Goal: Task Accomplishment & Management: Complete application form

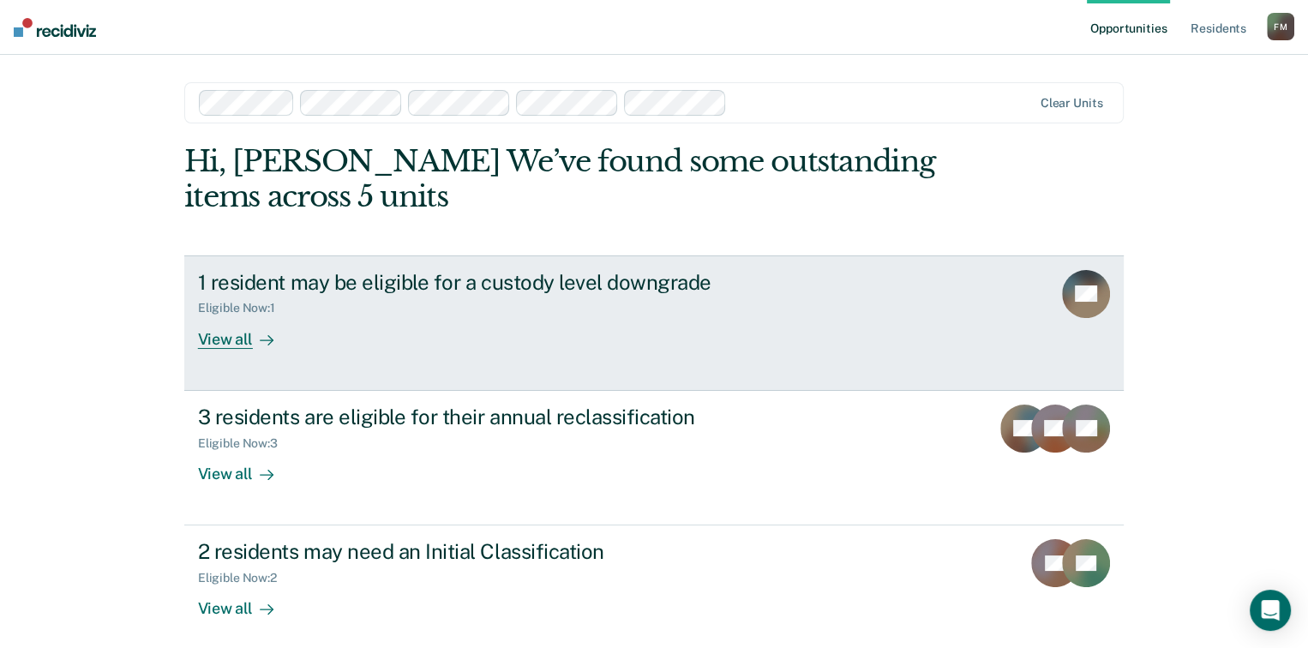
click at [218, 344] on div "View all" at bounding box center [246, 332] width 96 height 33
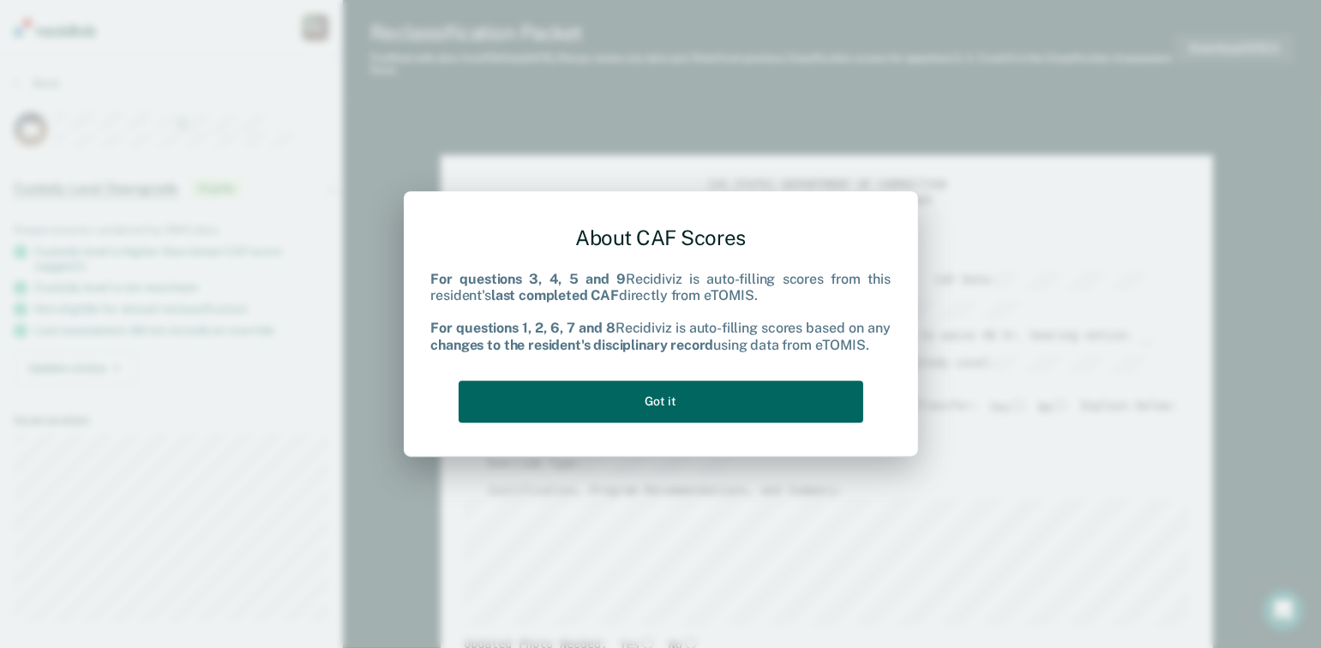
click at [691, 409] on button "Got it" at bounding box center [661, 402] width 405 height 42
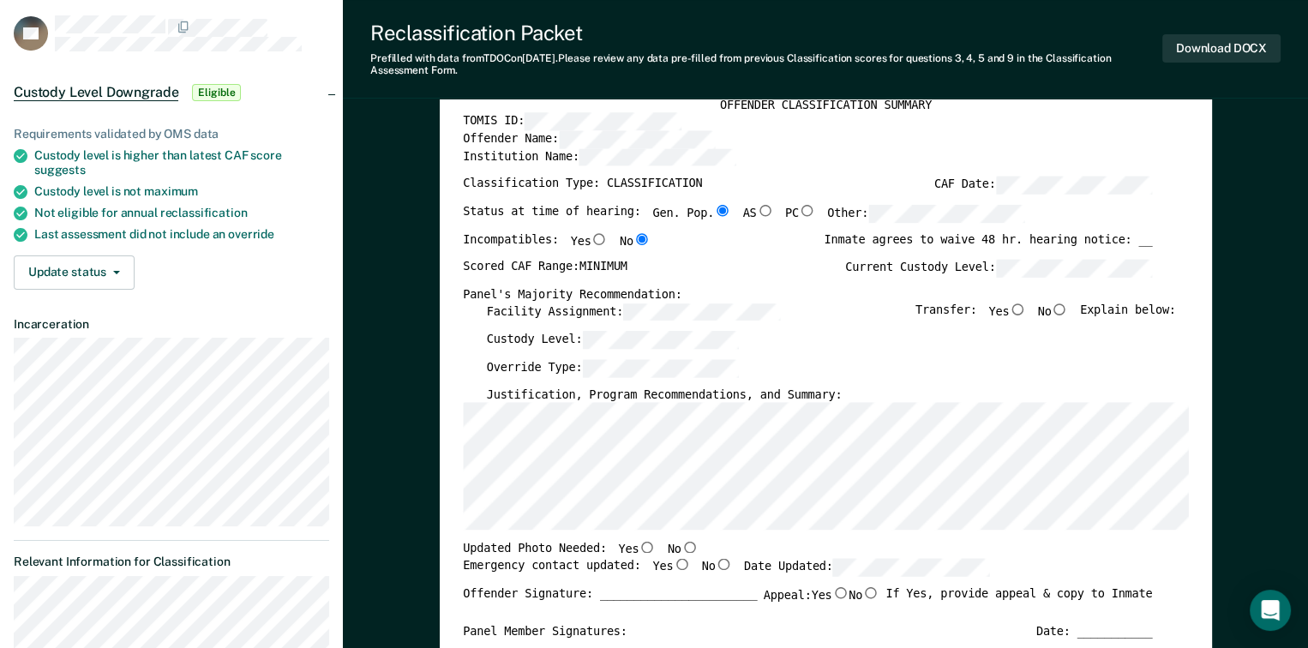
scroll to position [86, 0]
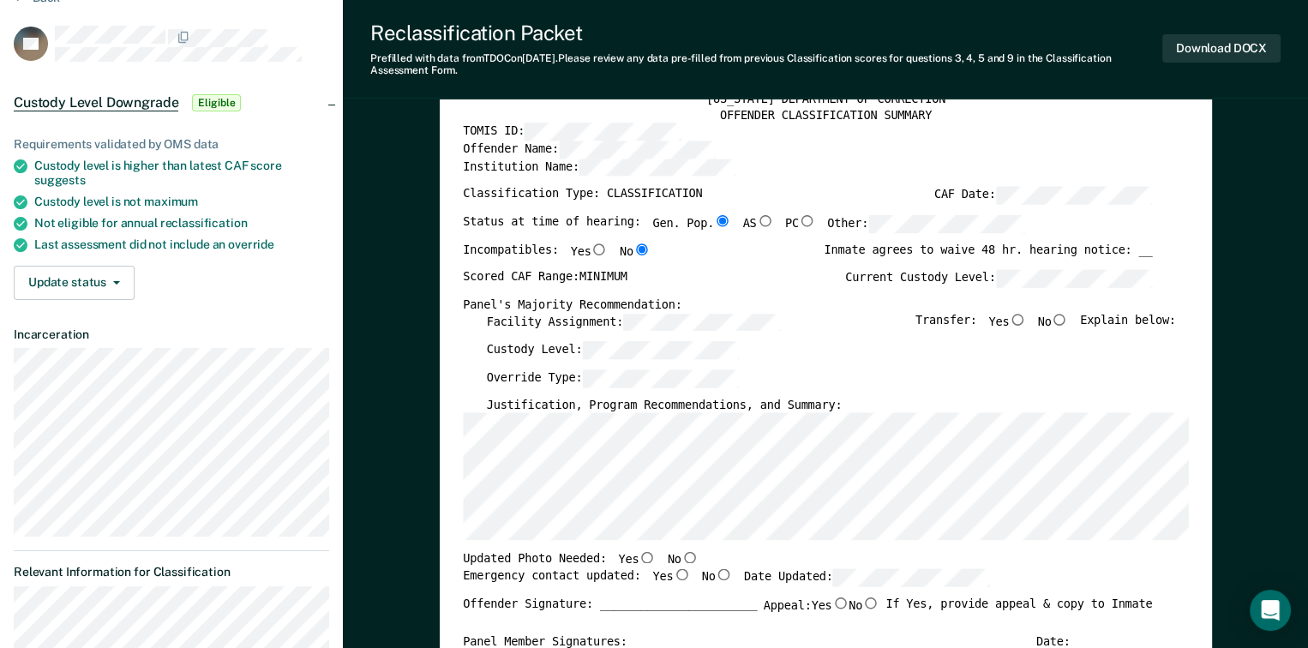
click at [1064, 315] on input "No" at bounding box center [1059, 319] width 17 height 12
type textarea "x"
radio input "true"
click at [681, 557] on input "No" at bounding box center [689, 558] width 17 height 12
type textarea "x"
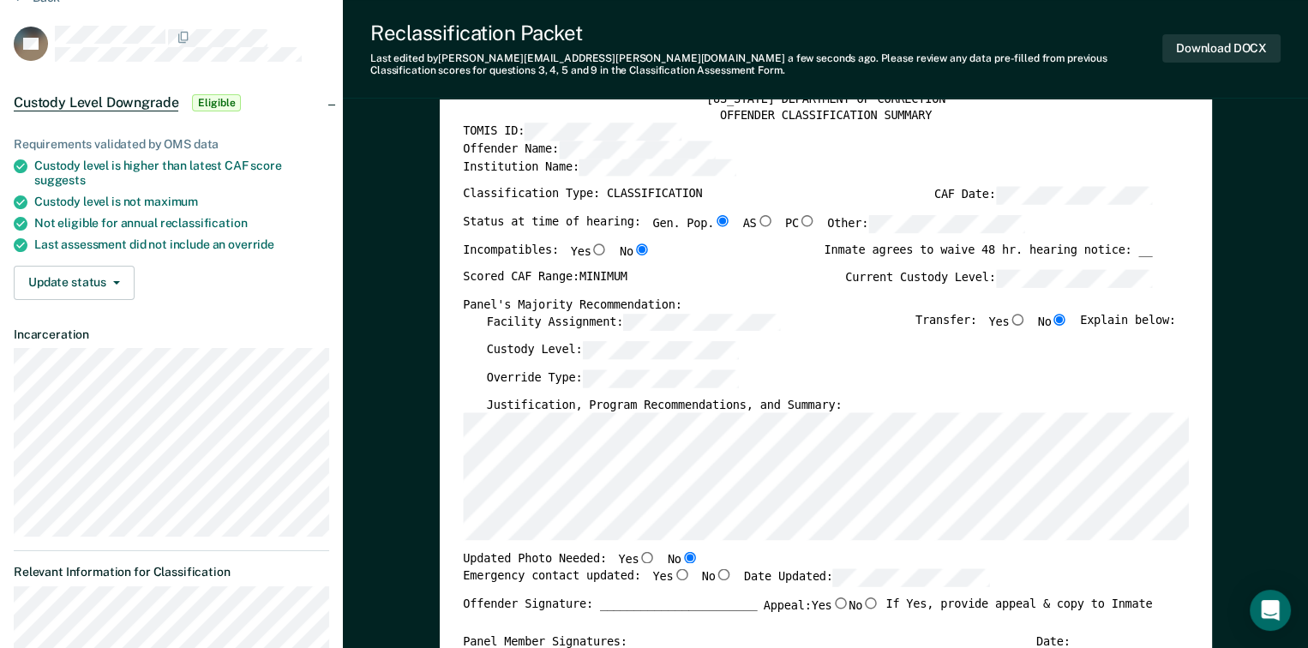
radio input "true"
click at [673, 573] on input "Yes" at bounding box center [681, 574] width 17 height 12
type textarea "x"
radio input "true"
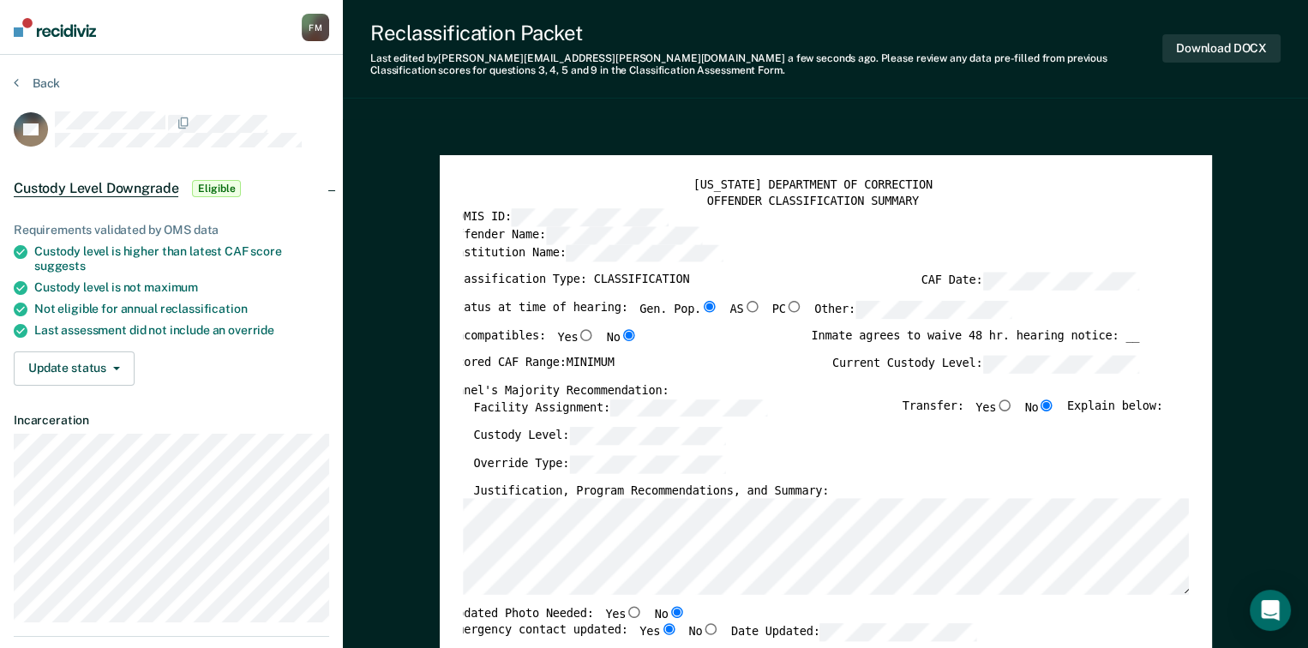
scroll to position [0, 0]
click at [1218, 51] on button "Download DOCX" at bounding box center [1222, 48] width 118 height 28
type textarea "x"
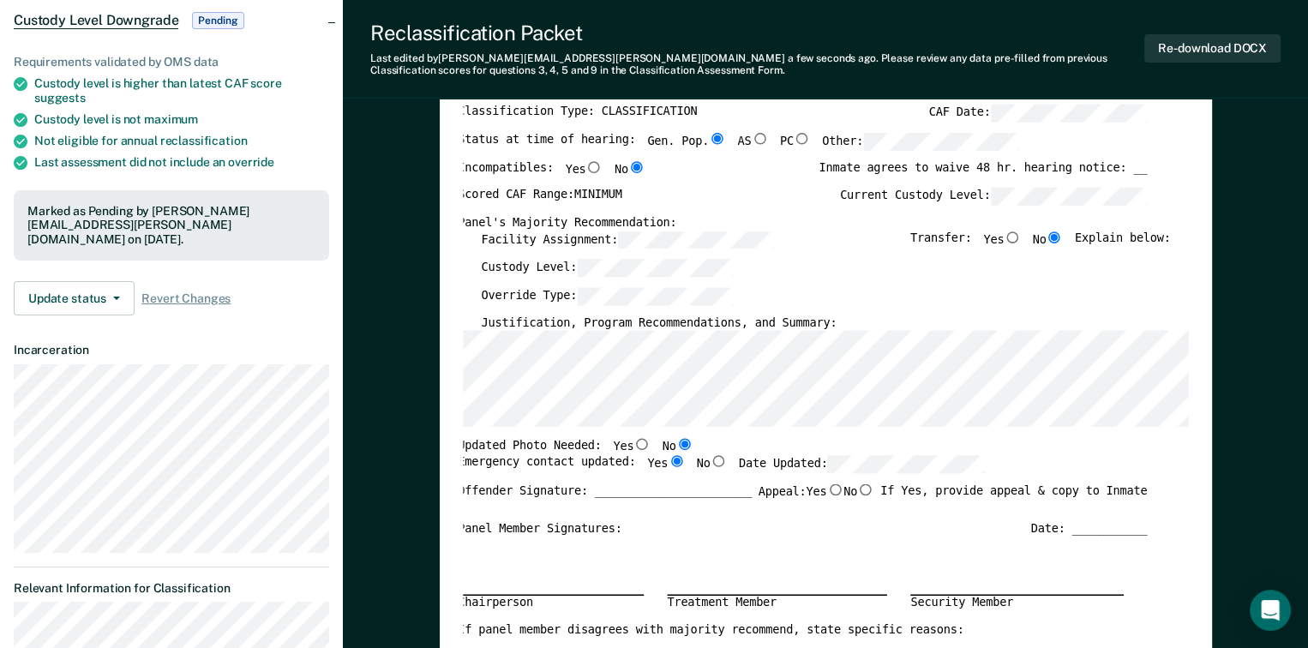
scroll to position [171, 0]
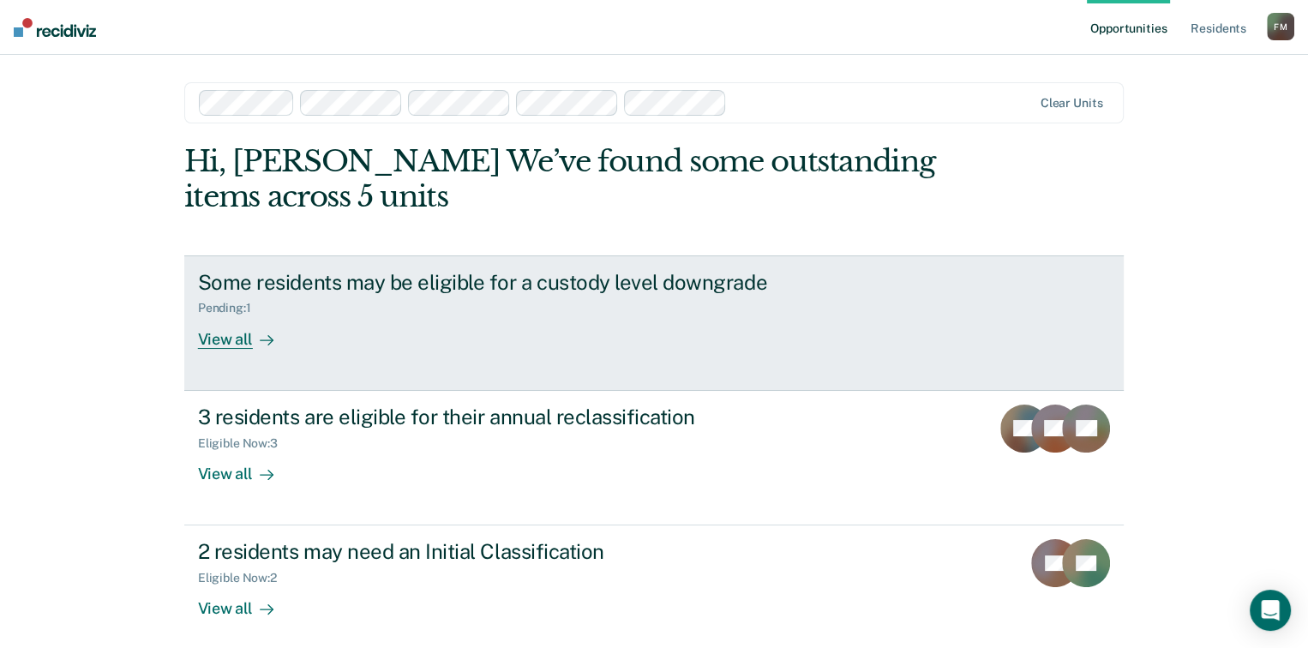
click at [225, 335] on div "View all" at bounding box center [246, 332] width 96 height 33
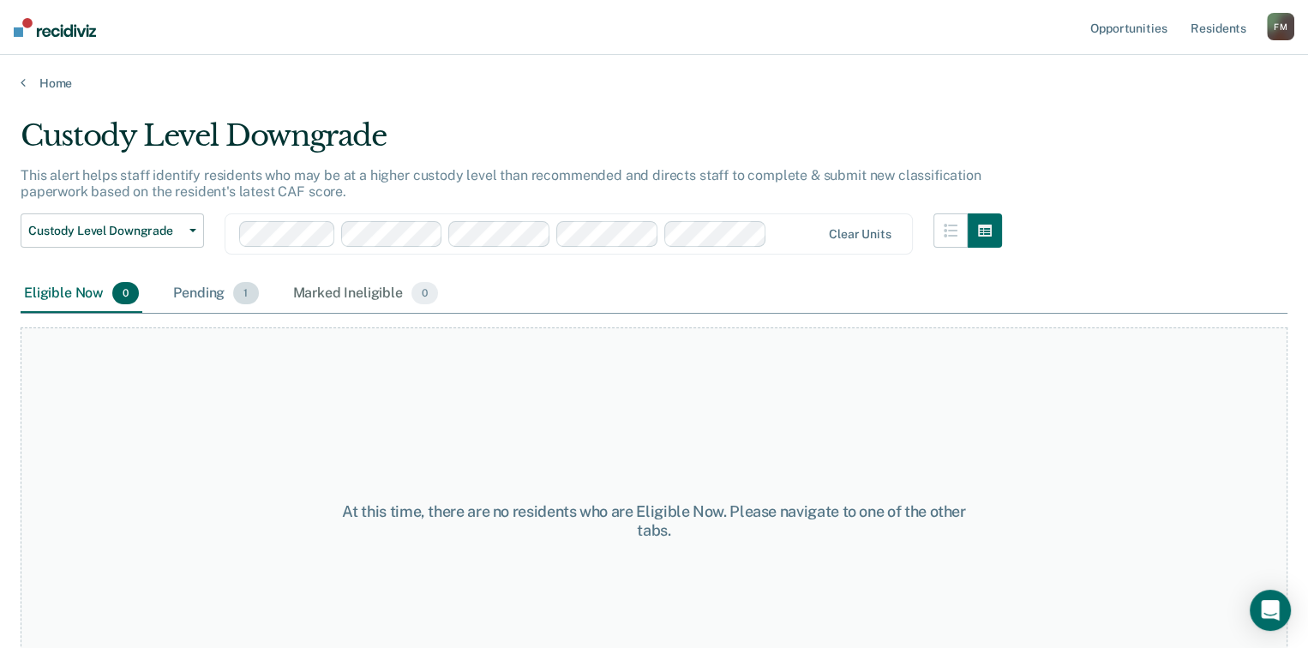
click at [190, 291] on div "Pending 1" at bounding box center [216, 294] width 92 height 38
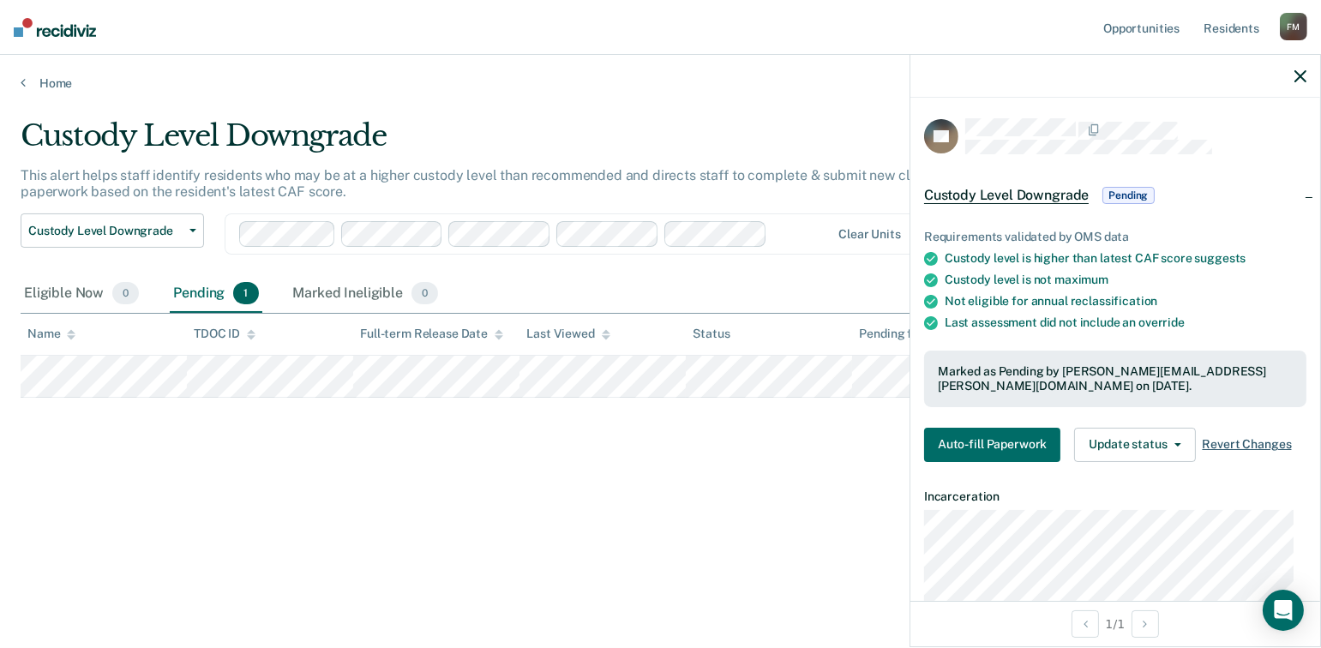
click at [1260, 442] on span "Revert Changes" at bounding box center [1247, 444] width 89 height 15
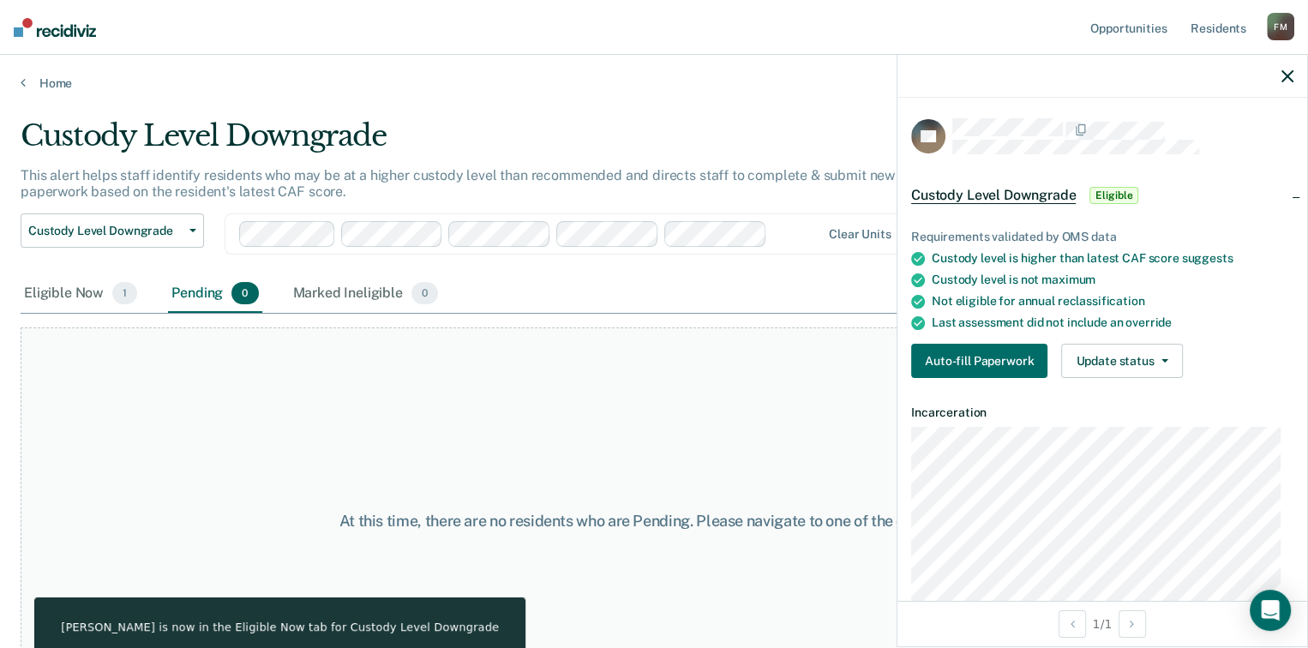
click at [1285, 73] on icon "button" at bounding box center [1288, 76] width 12 height 12
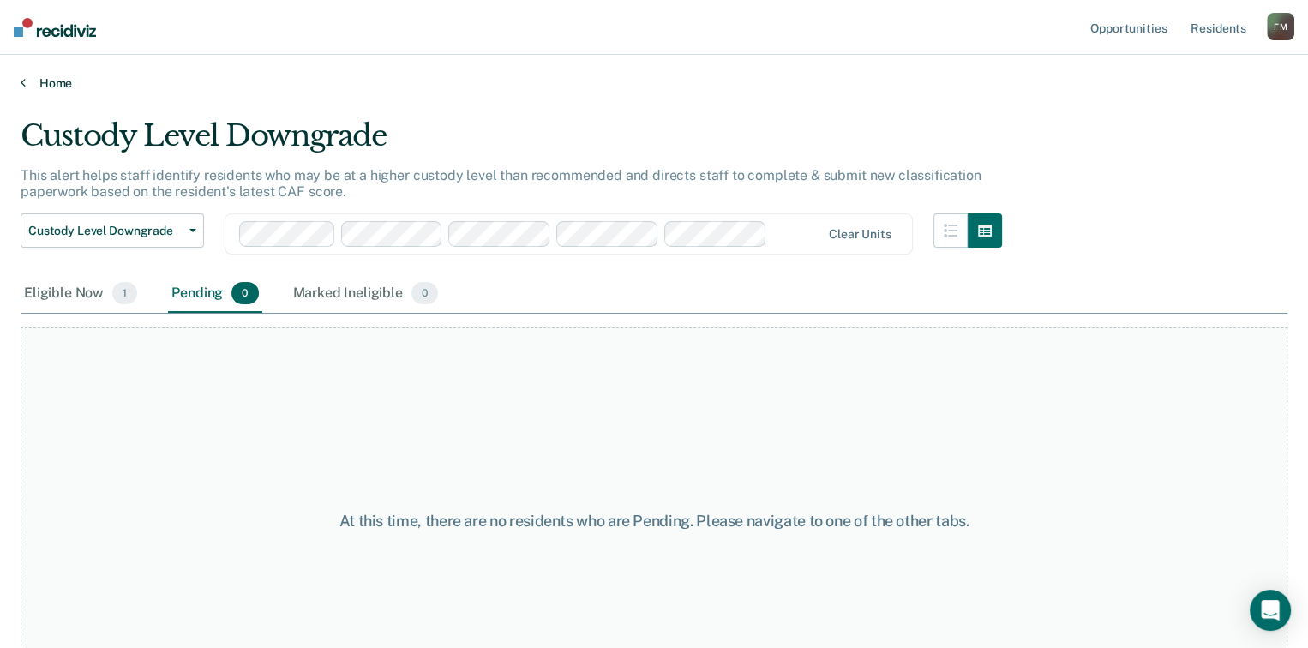
click at [22, 79] on icon at bounding box center [23, 82] width 5 height 14
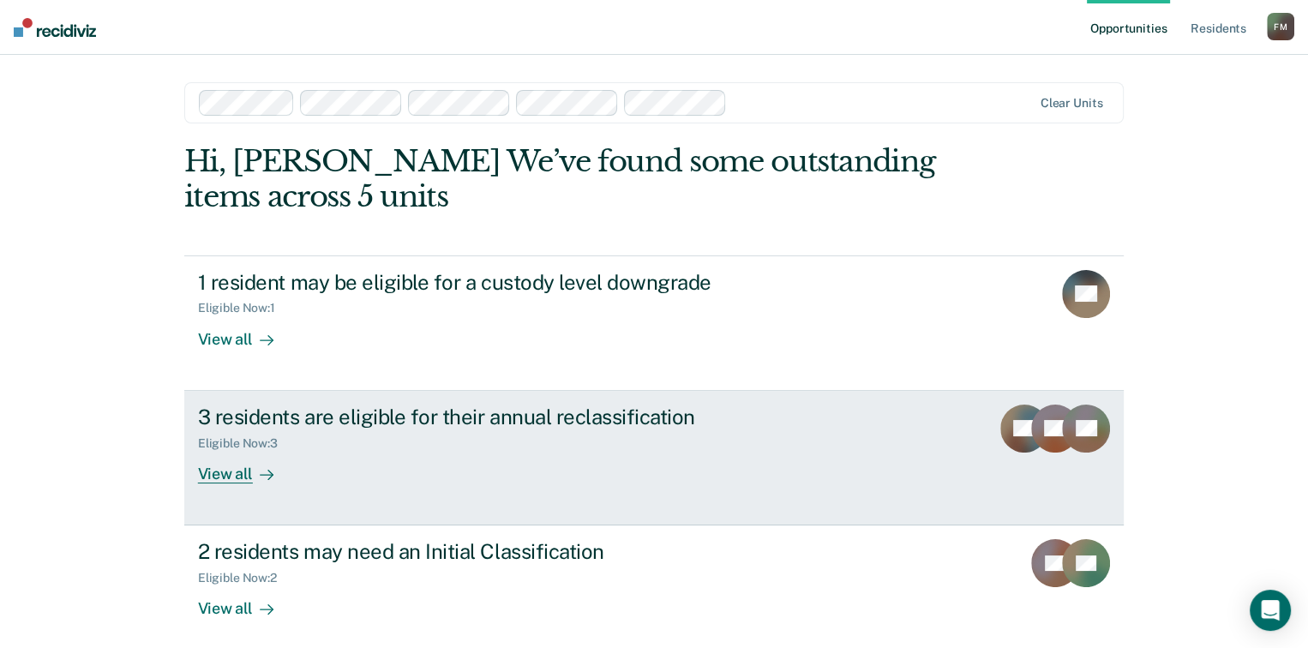
click at [223, 471] on div "View all" at bounding box center [246, 466] width 96 height 33
